Goal: Complete application form

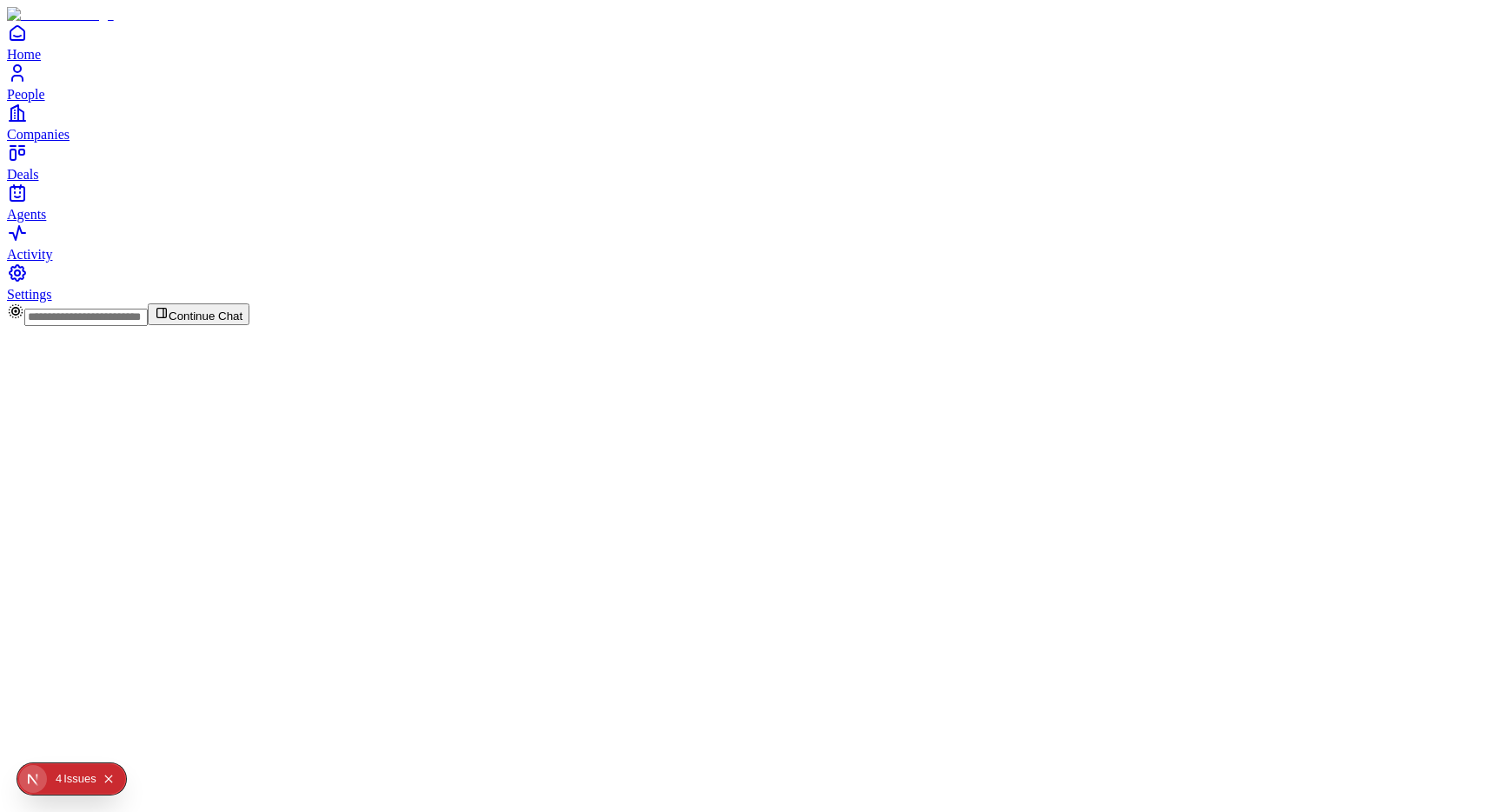
click at [68, 779] on div "Issue s" at bounding box center [79, 779] width 33 height 32
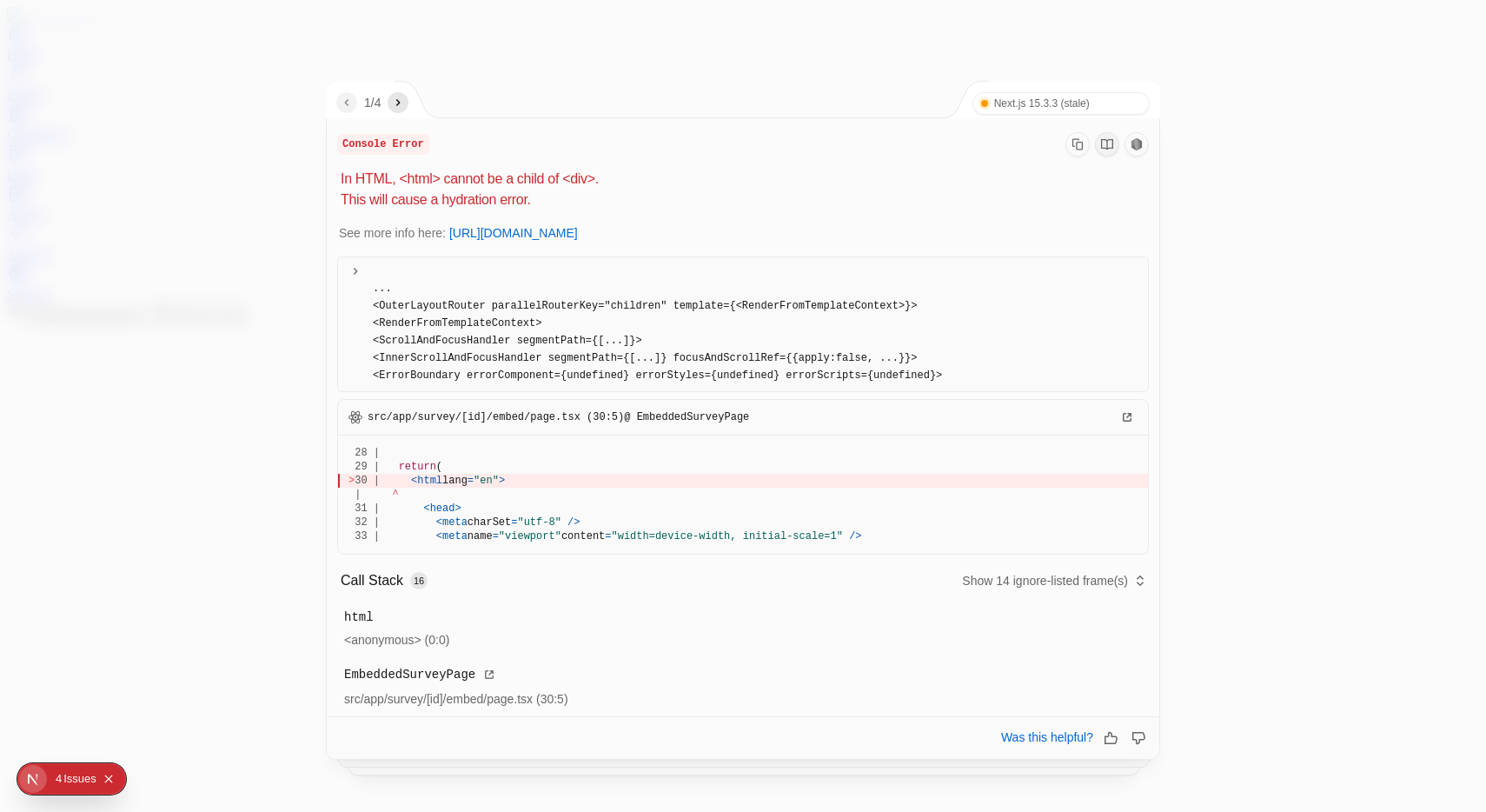
scroll to position [217, 0]
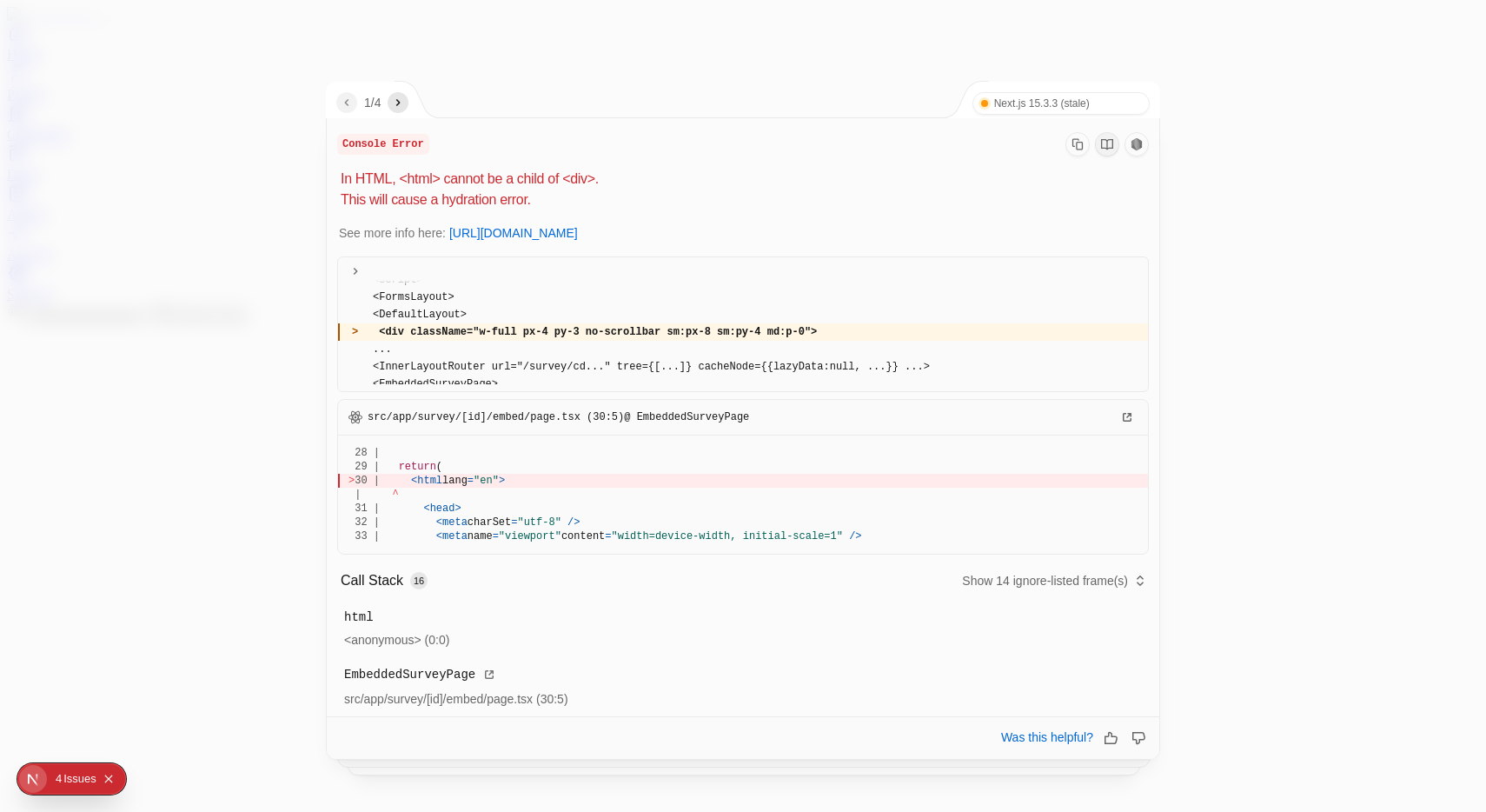
click at [405, 101] on icon "next" at bounding box center [398, 102] width 14 height 14
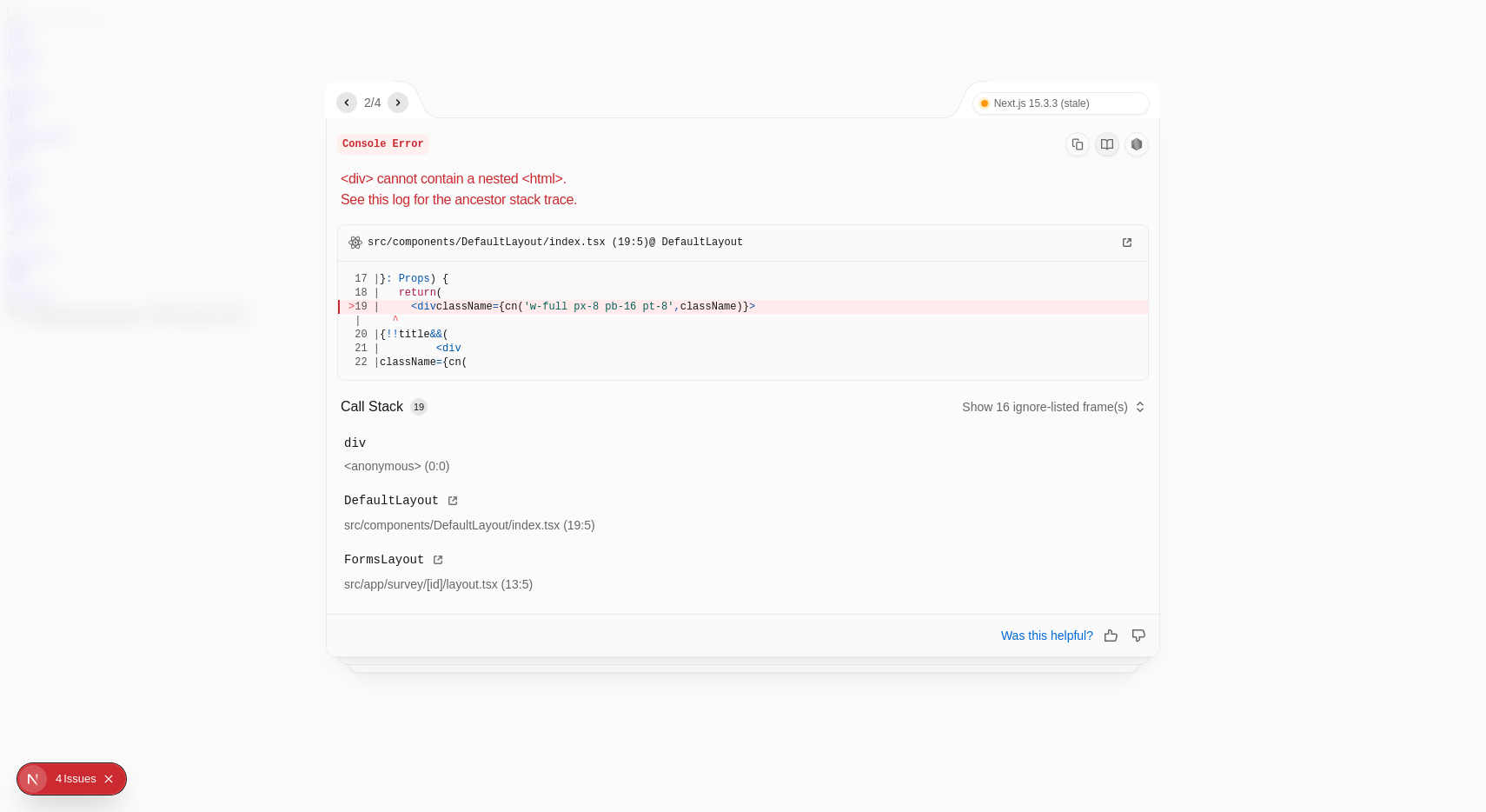
click at [350, 109] on icon "previous" at bounding box center [346, 102] width 14 height 14
